Goal: Find specific page/section: Find specific page/section

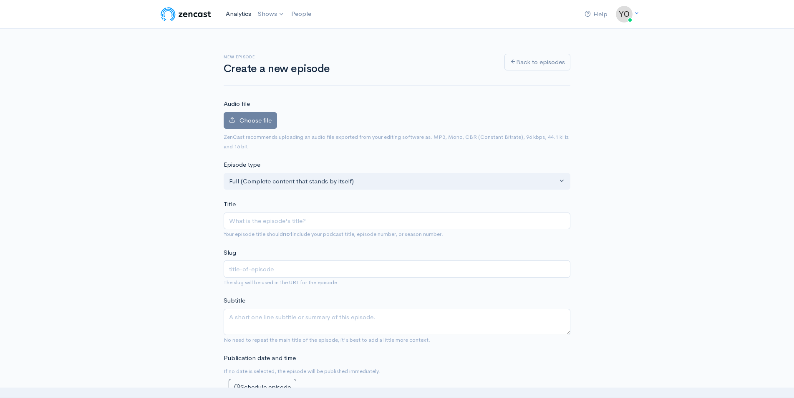
click at [239, 15] on link "Analytics" at bounding box center [238, 14] width 32 height 18
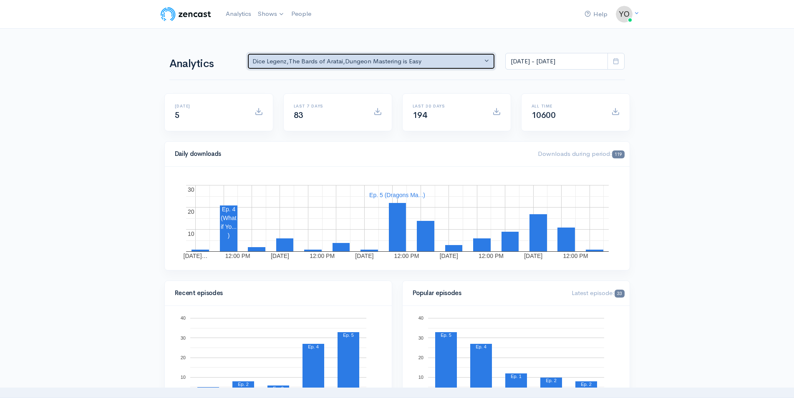
click at [486, 61] on button "Dice Legenz , The Bards of Aratai , Dungeon Mastering is Easy" at bounding box center [371, 61] width 249 height 17
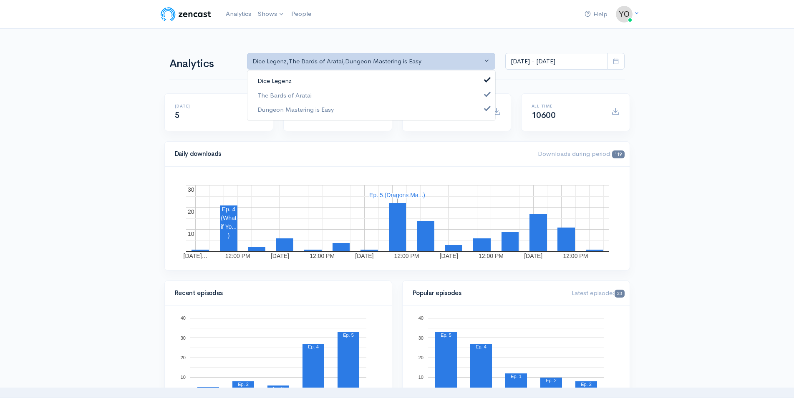
click at [486, 81] on span at bounding box center [487, 79] width 3 height 6
select select "15668"
